Goal: Check status

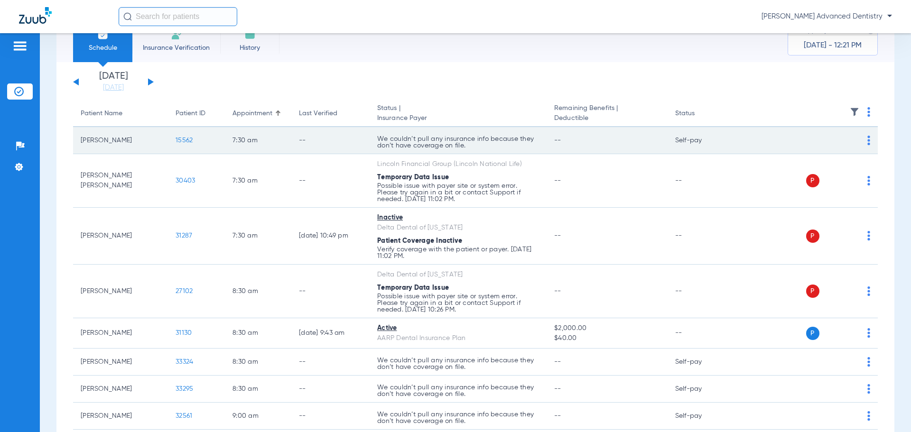
scroll to position [47, 0]
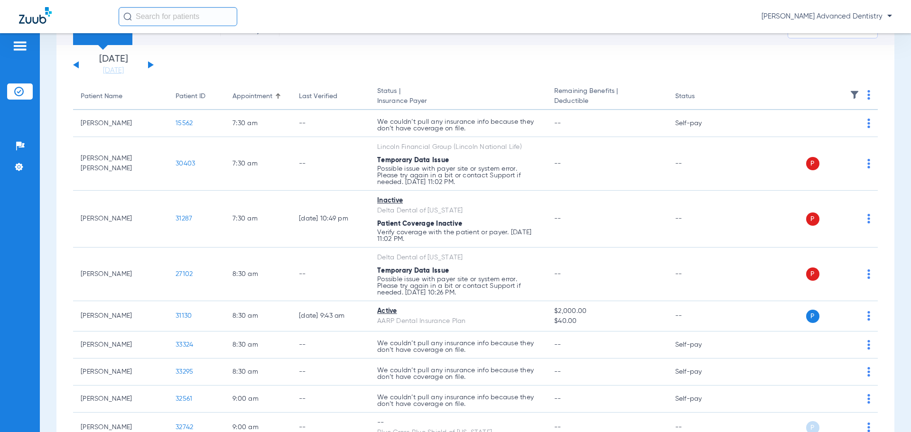
click at [149, 63] on button at bounding box center [151, 64] width 6 height 7
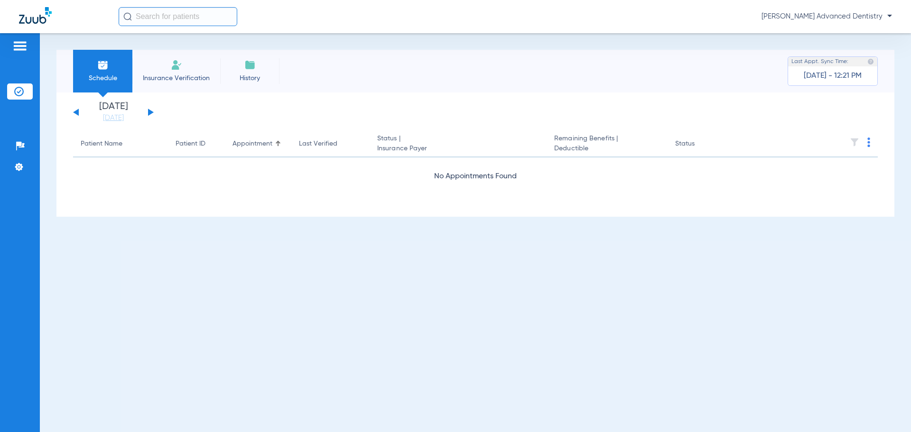
click at [151, 111] on div "[DATE] [DATE] [DATE] [DATE] [DATE] [DATE] [DATE] [DATE] [DATE] [DATE] [DATE] [D…" at bounding box center [113, 112] width 81 height 21
click at [150, 112] on button at bounding box center [151, 112] width 6 height 7
click at [149, 112] on button at bounding box center [151, 112] width 6 height 7
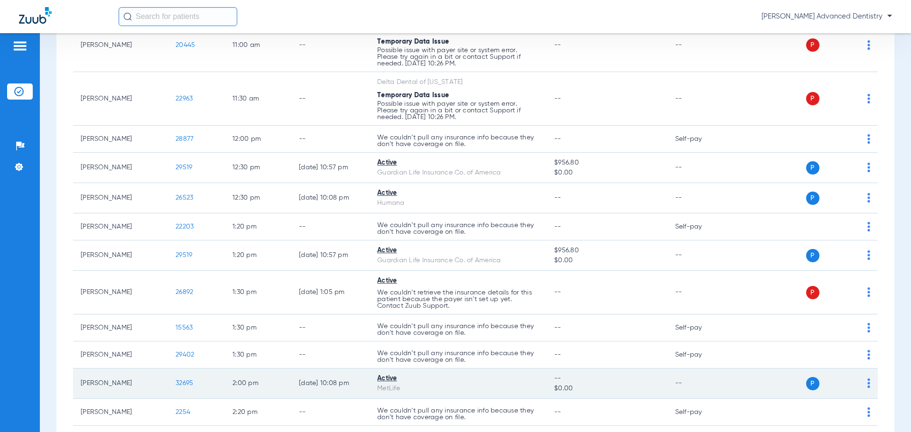
scroll to position [746, 0]
